Goal: Information Seeking & Learning: Learn about a topic

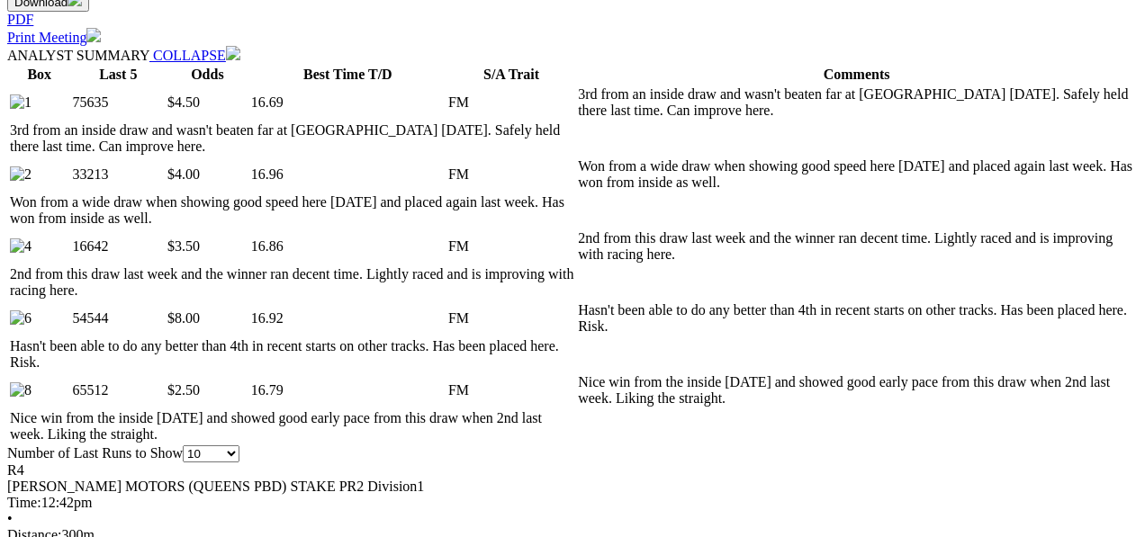
scroll to position [900, 0]
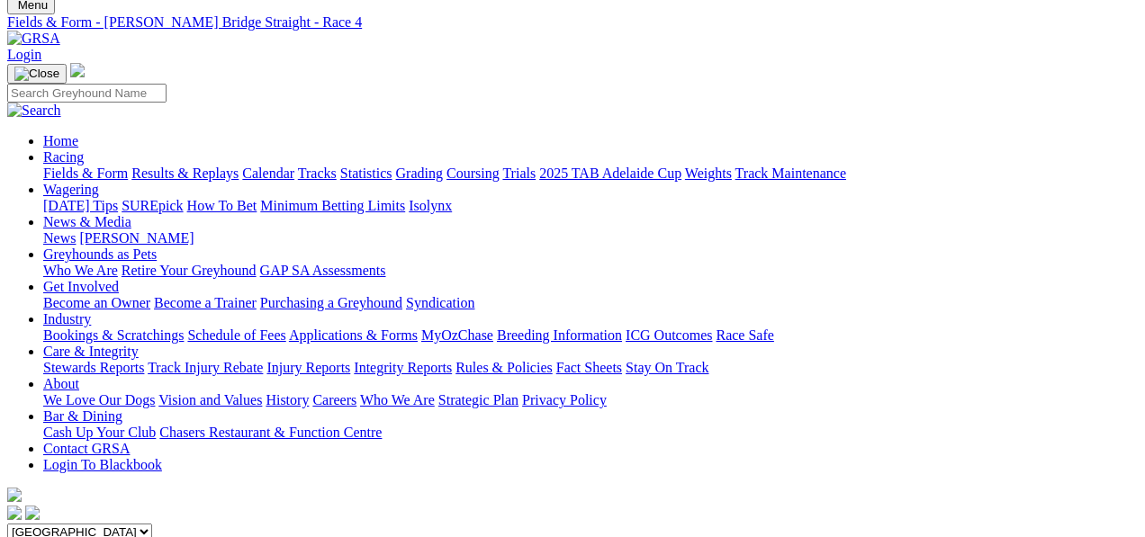
scroll to position [59, 0]
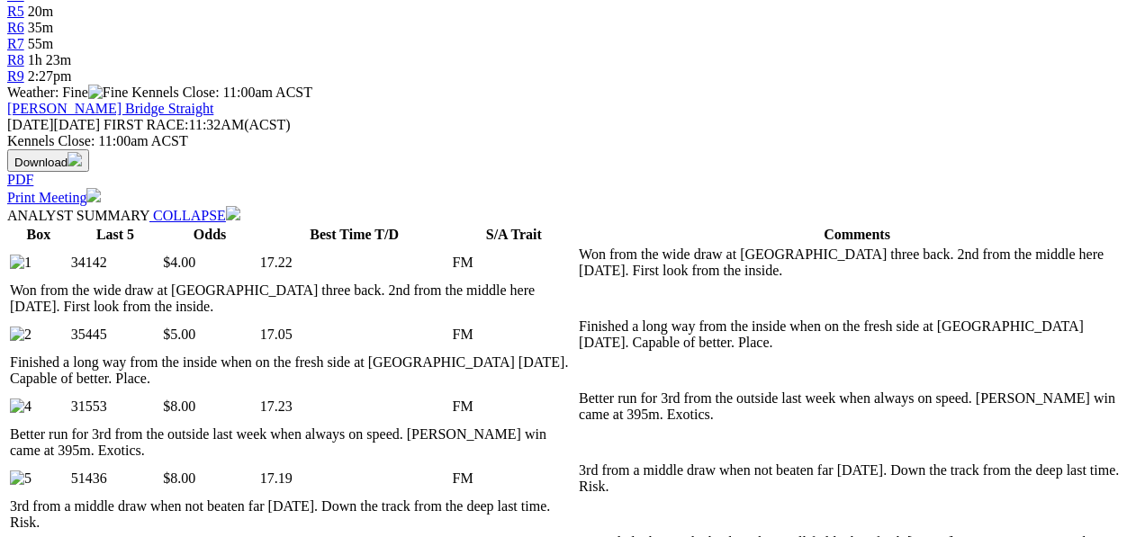
scroll to position [780, 0]
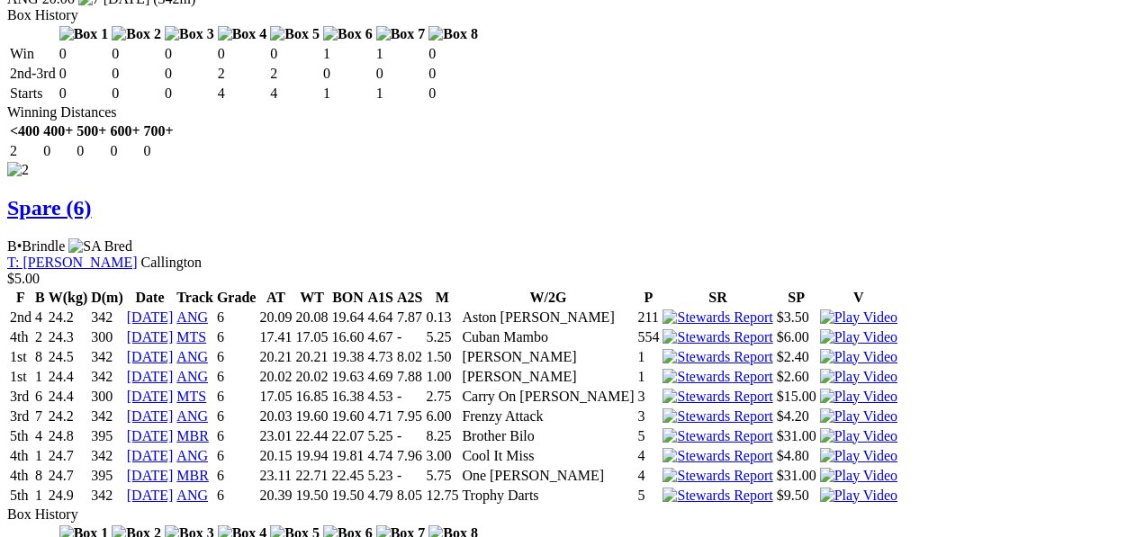
scroll to position [0, 0]
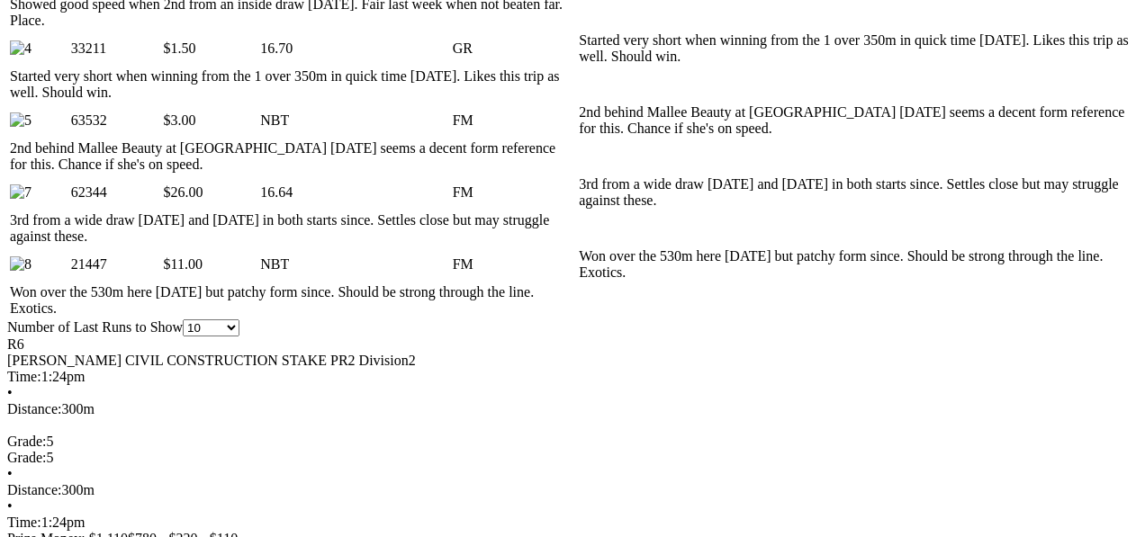
scroll to position [1080, 0]
